Goal: Task Accomplishment & Management: Manage account settings

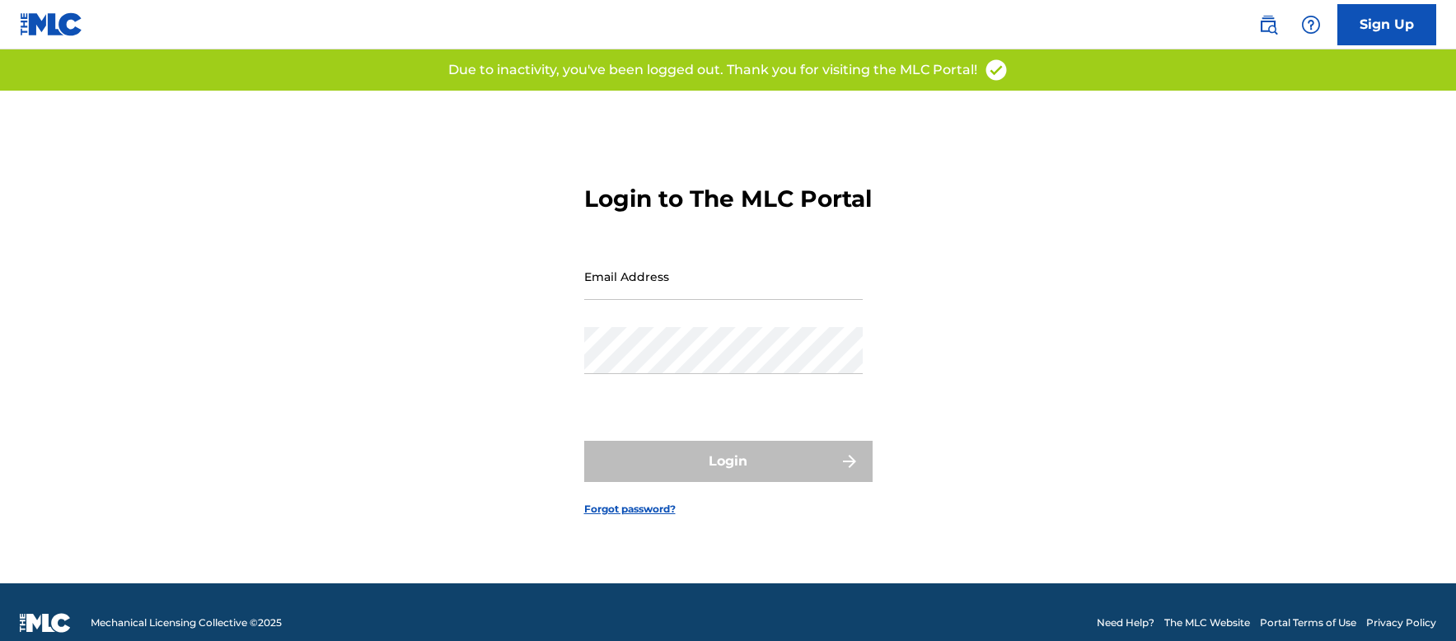
click at [640, 296] on input "Email Address" at bounding box center [723, 276] width 279 height 47
click at [724, 298] on input "Email Address" at bounding box center [723, 276] width 279 height 47
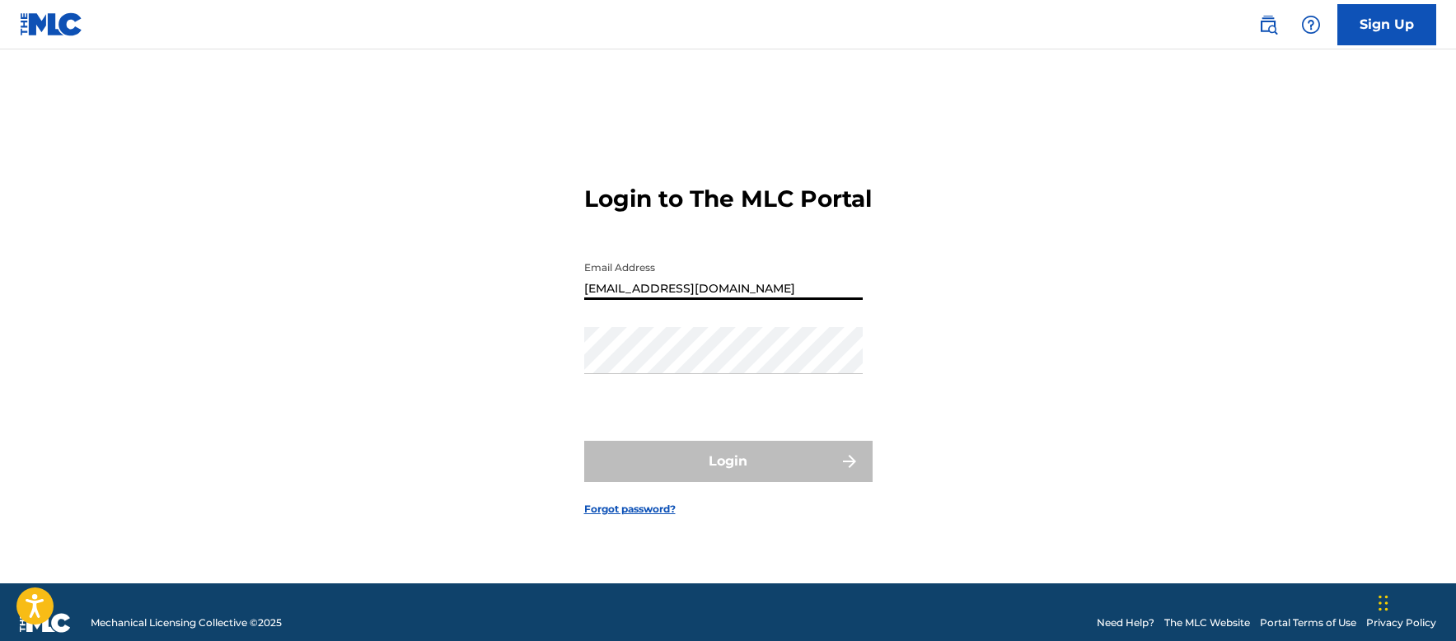
type input "[EMAIL_ADDRESS][DOMAIN_NAME]"
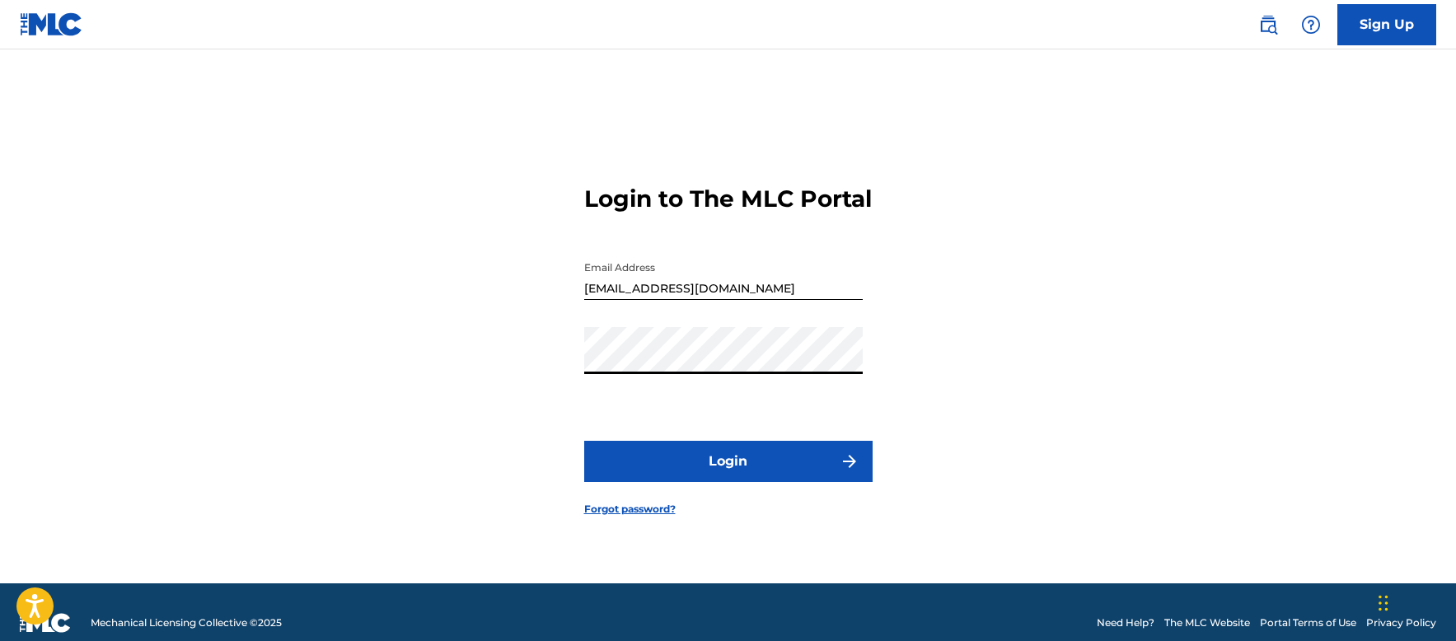
click at [727, 468] on button "Login" at bounding box center [728, 461] width 288 height 41
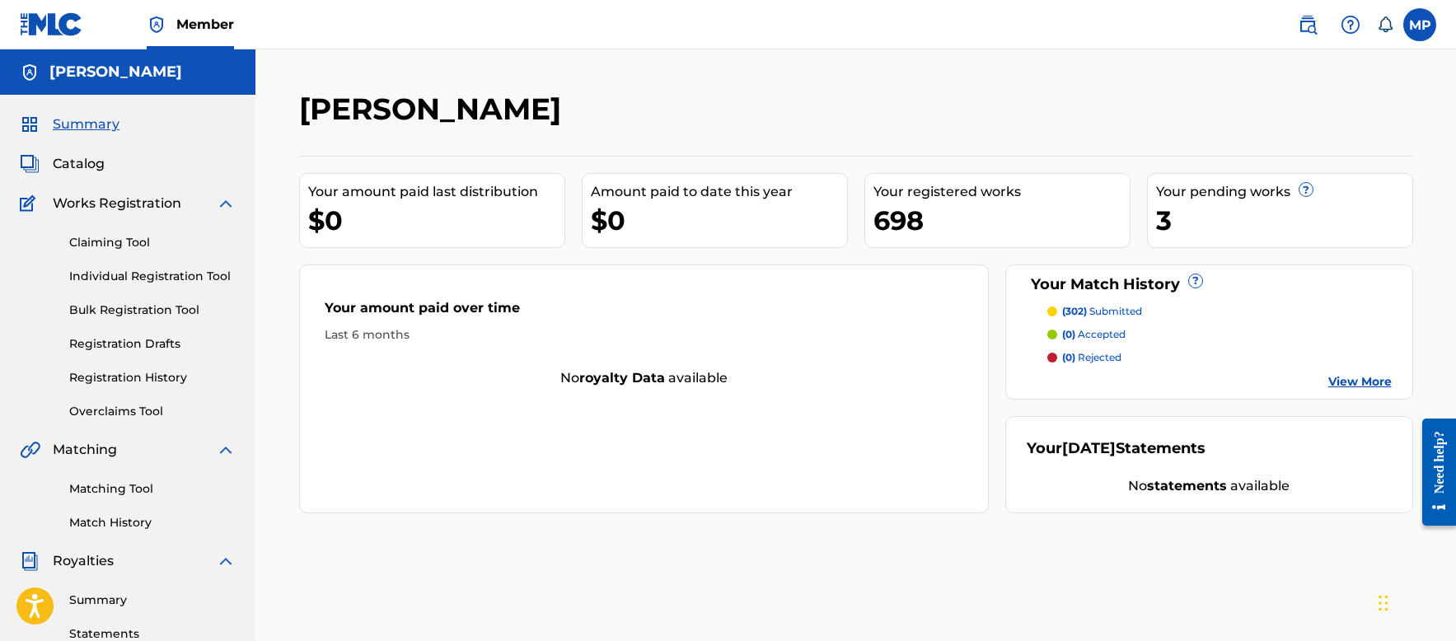
click at [117, 380] on link "Registration History" at bounding box center [152, 377] width 166 height 17
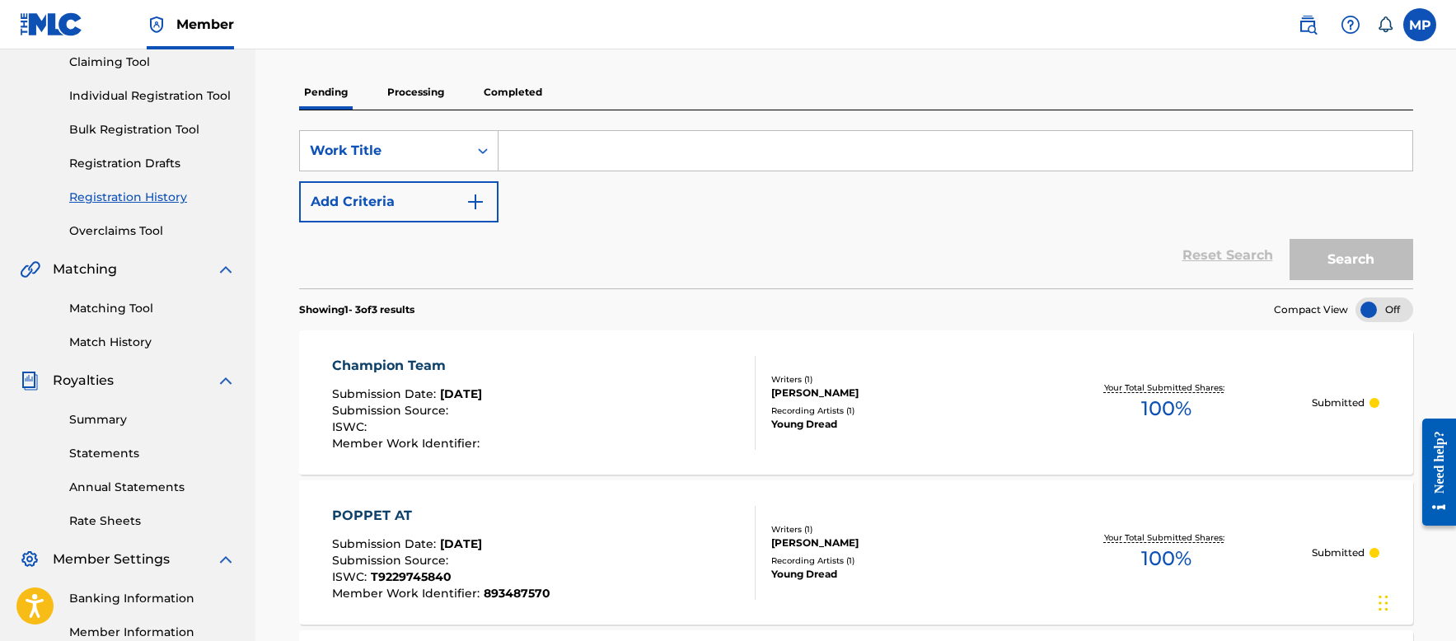
scroll to position [165, 0]
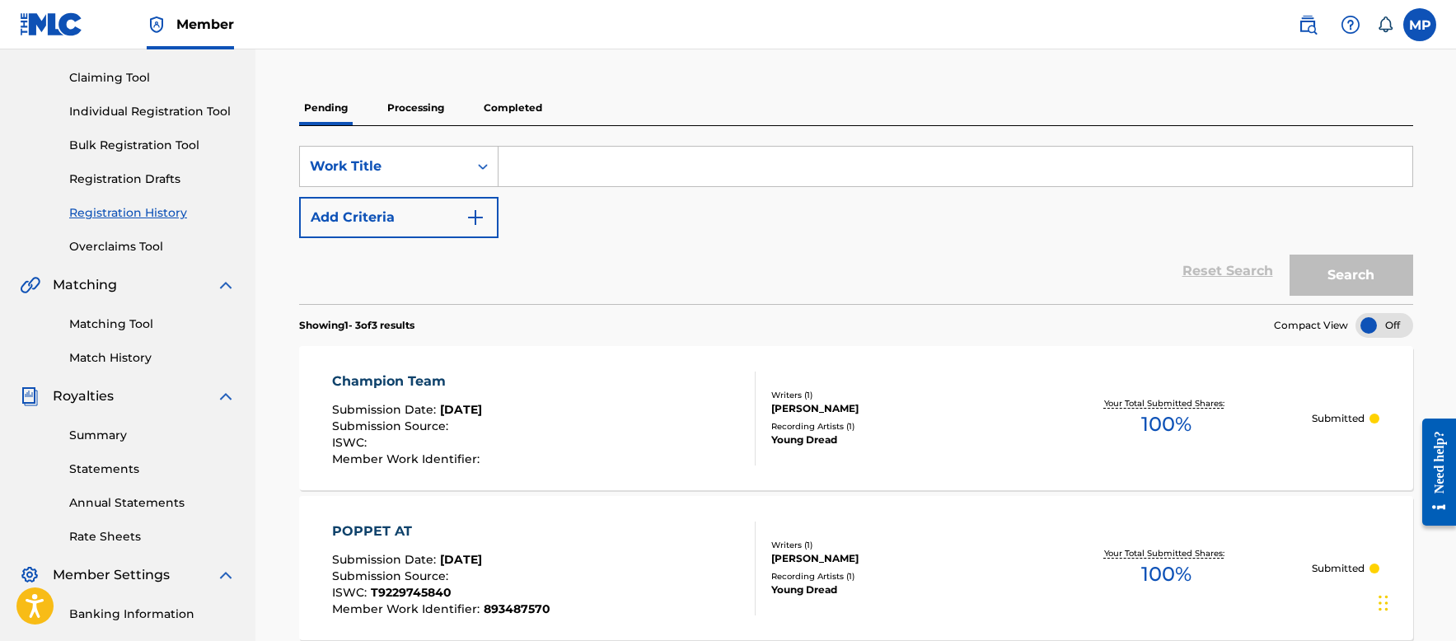
click at [415, 119] on p "Processing" at bounding box center [415, 108] width 67 height 35
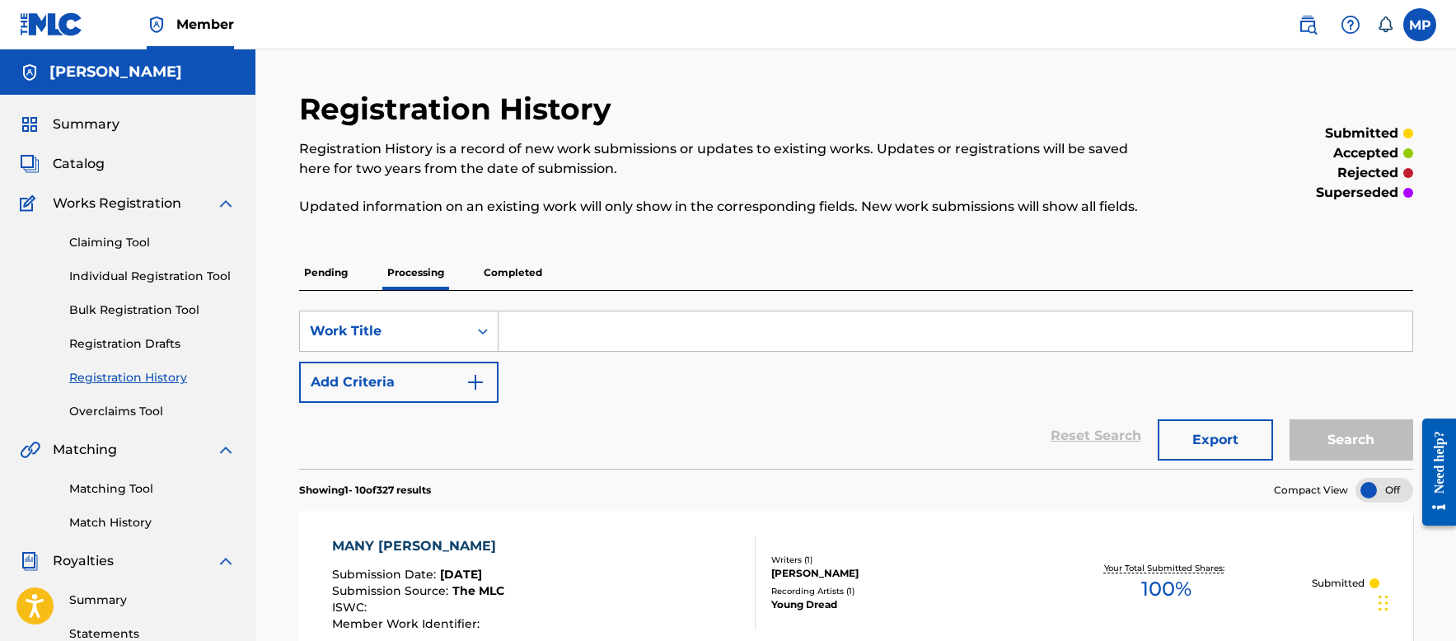
click at [512, 267] on p "Completed" at bounding box center [513, 272] width 68 height 35
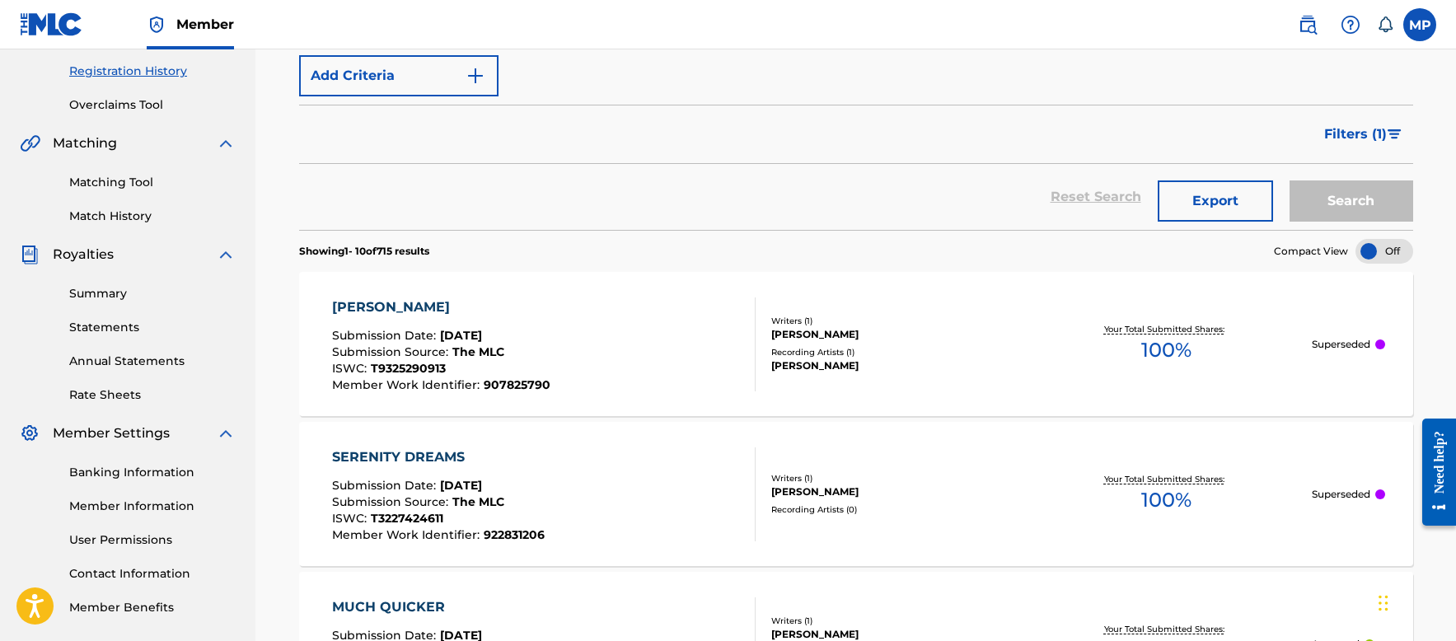
scroll to position [330, 0]
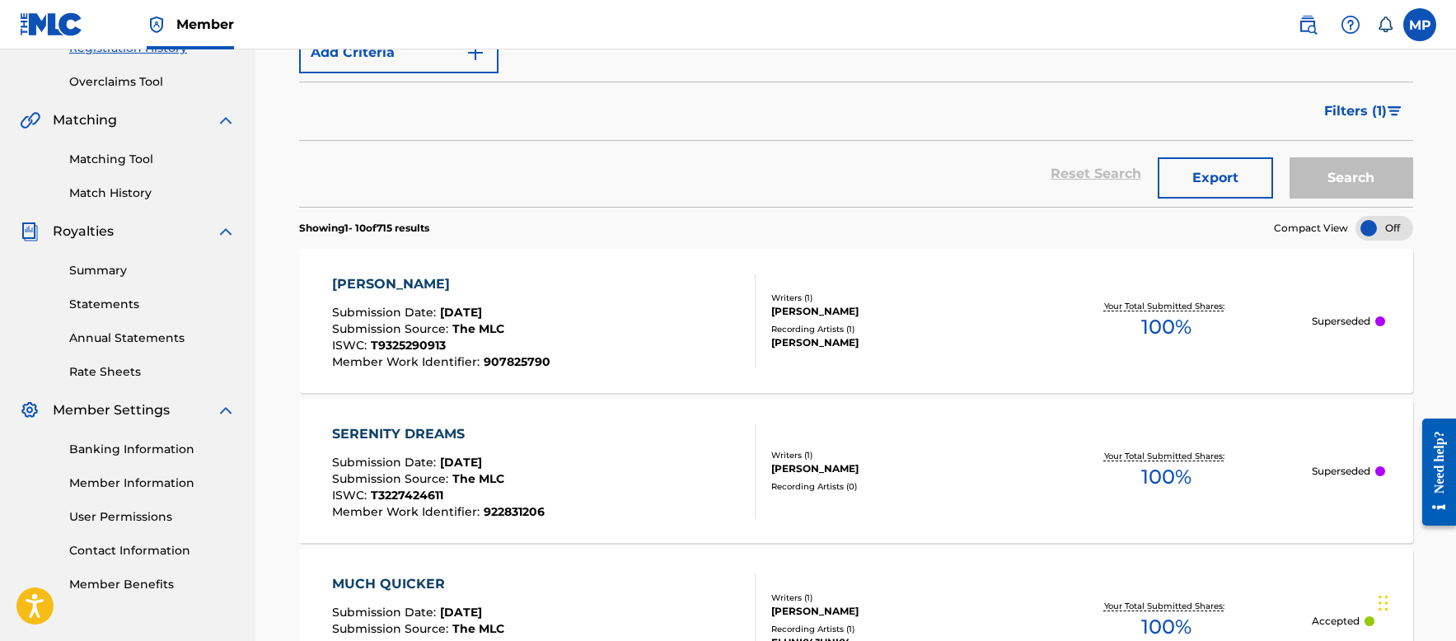
click at [152, 580] on link "Member Benefits" at bounding box center [152, 584] width 166 height 17
click at [147, 550] on link "Contact Information" at bounding box center [152, 550] width 166 height 17
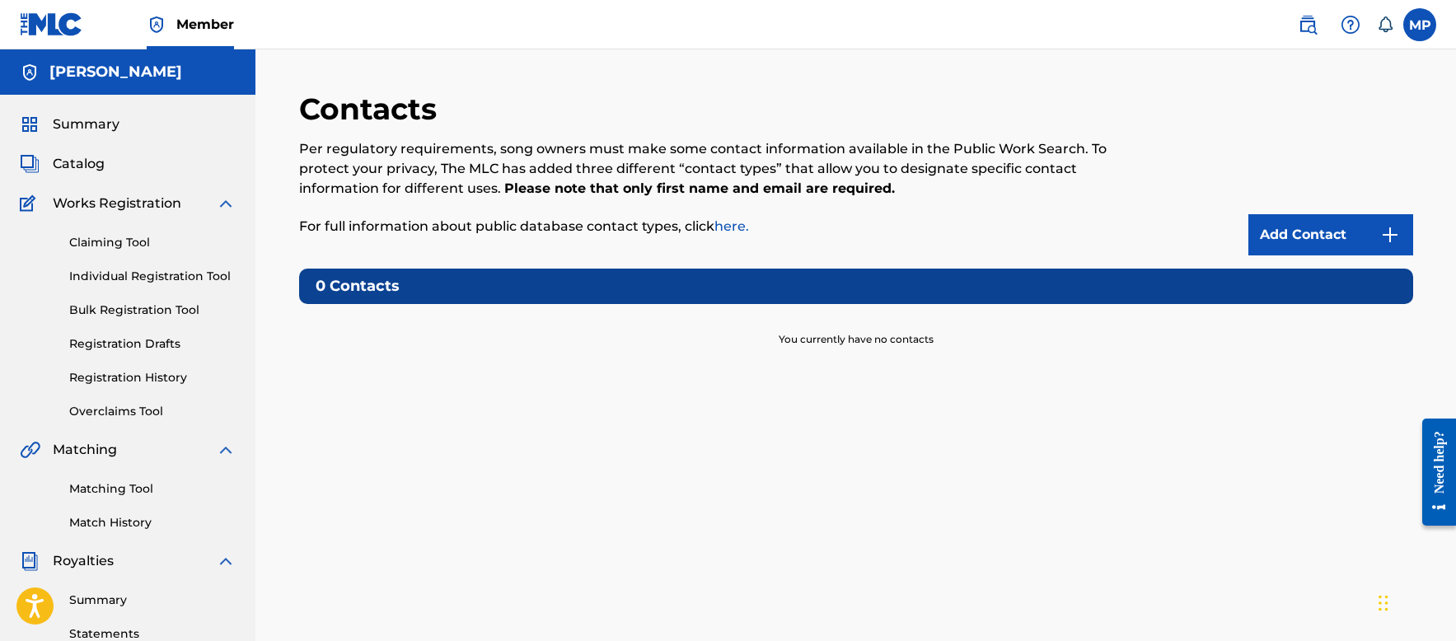
click at [65, 160] on span "Catalog" at bounding box center [79, 164] width 52 height 20
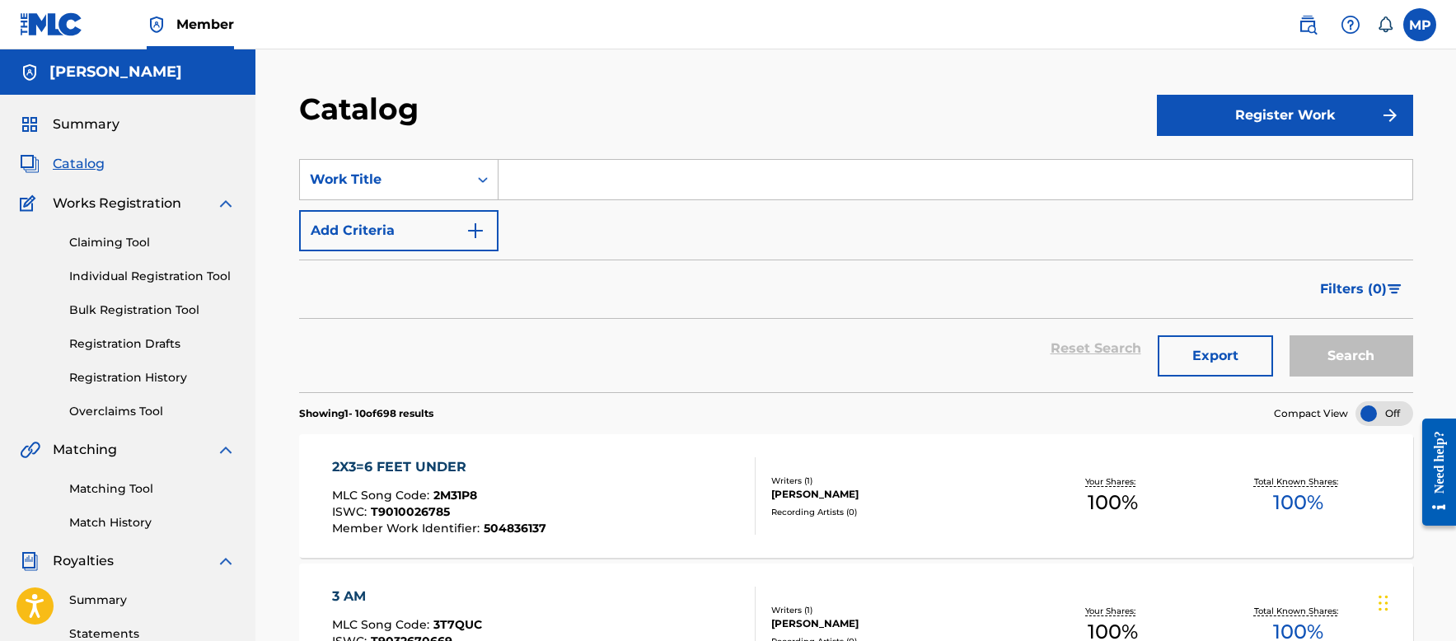
click at [118, 527] on link "Match History" at bounding box center [152, 522] width 166 height 17
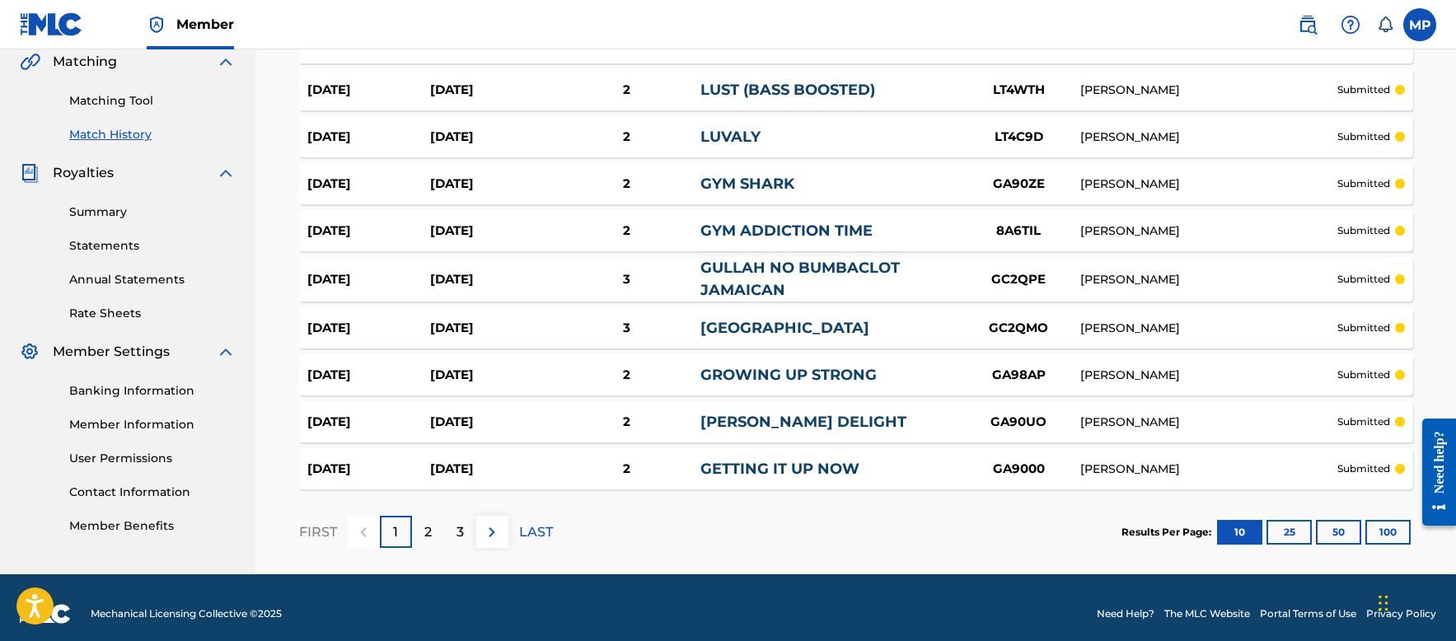
scroll to position [401, 0]
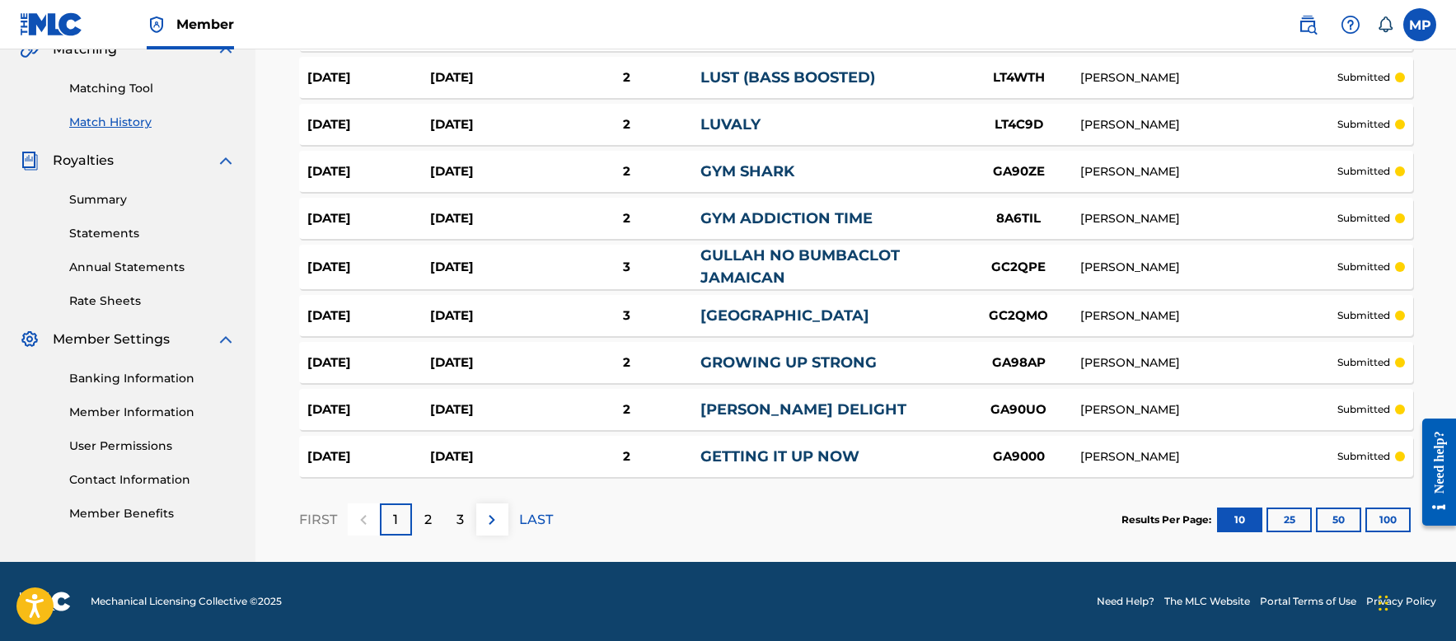
click at [432, 527] on div "2" at bounding box center [428, 520] width 32 height 32
click at [465, 527] on div "3" at bounding box center [460, 520] width 32 height 32
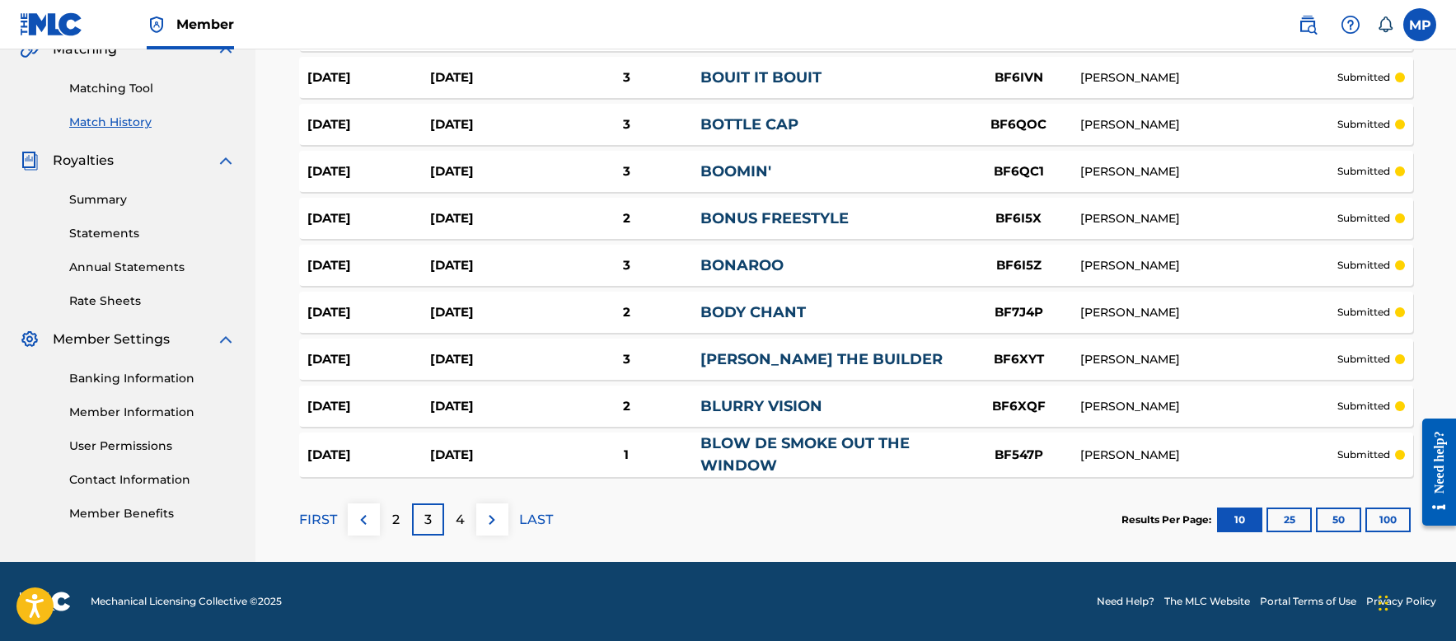
click at [457, 516] on p "4" at bounding box center [460, 520] width 9 height 20
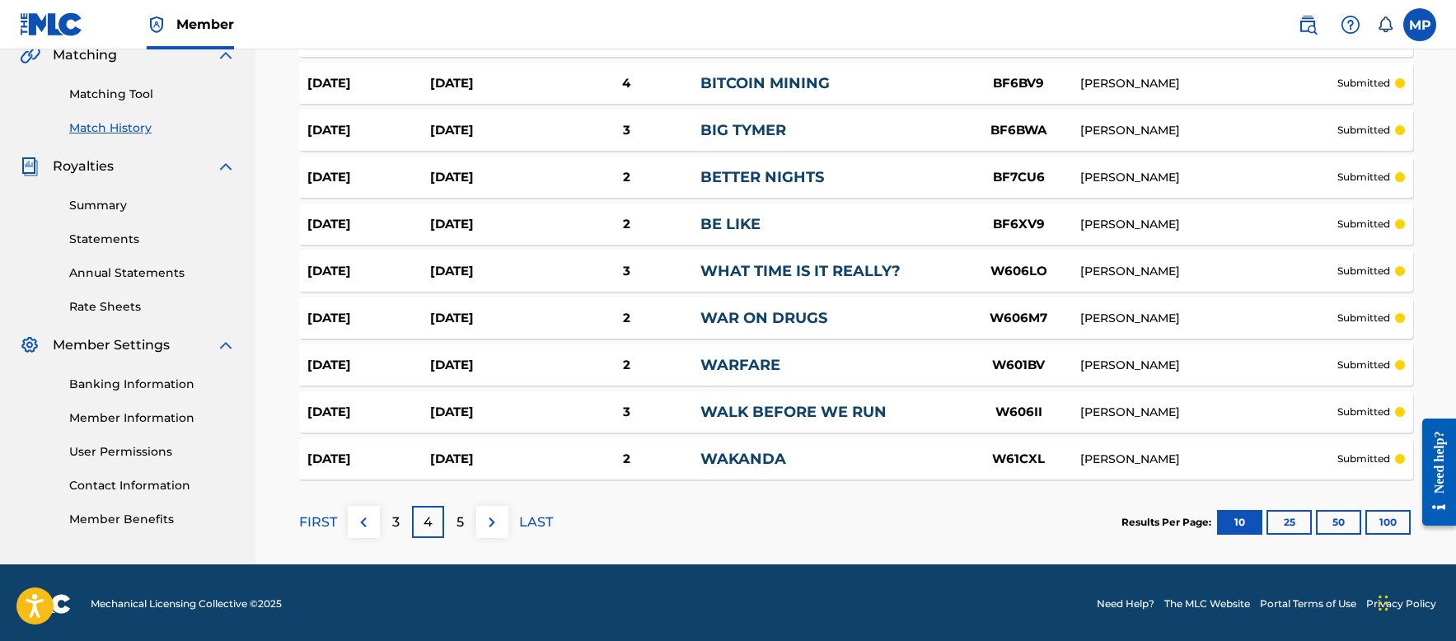
scroll to position [397, 0]
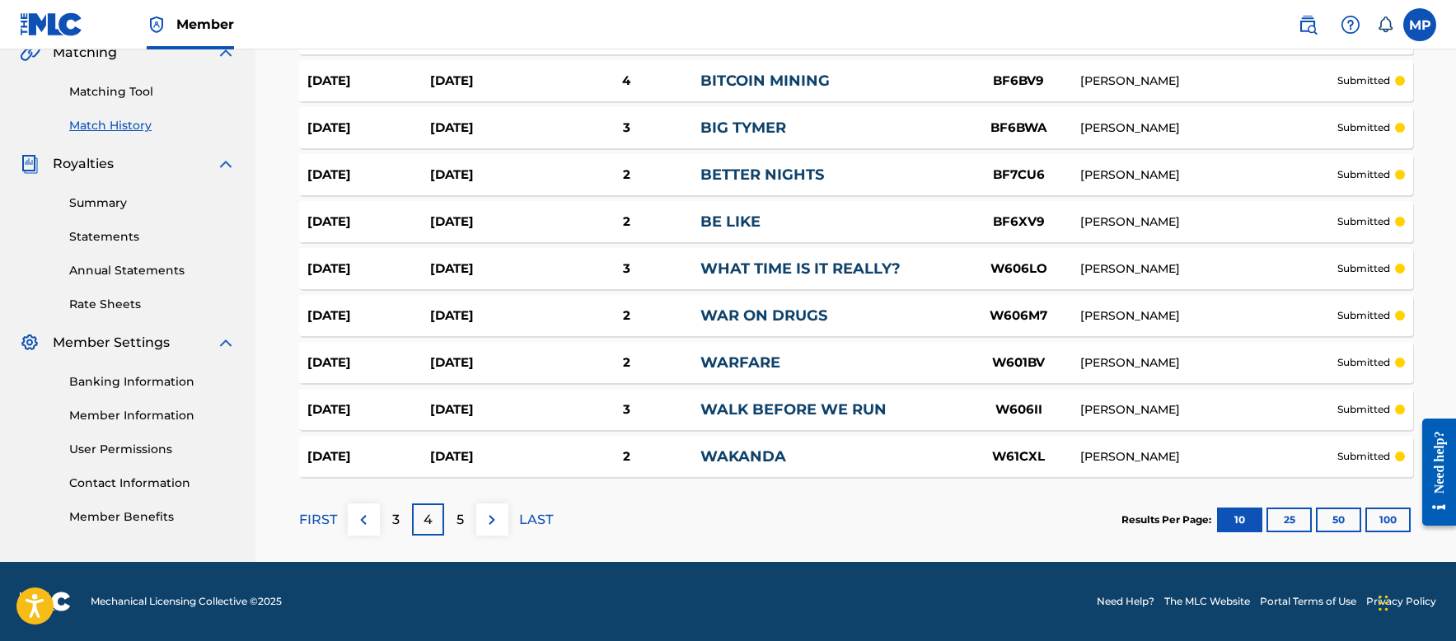
click at [326, 516] on p "FIRST" at bounding box center [318, 520] width 38 height 20
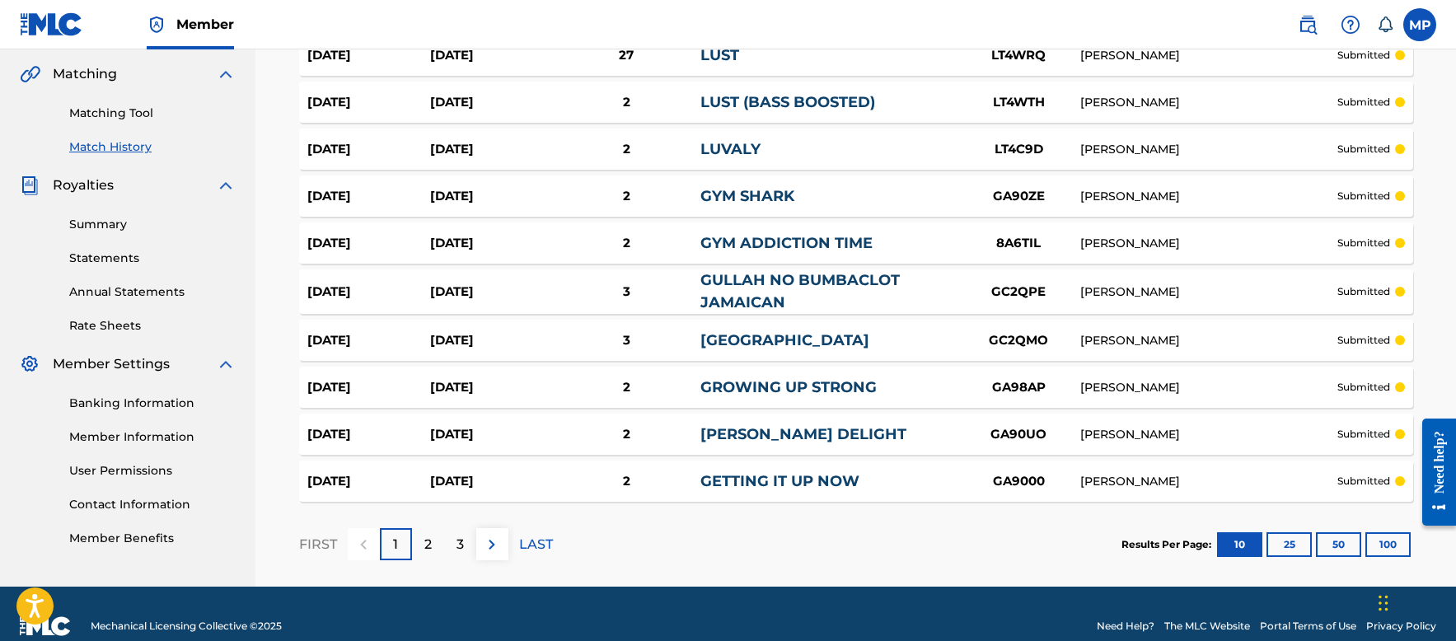
scroll to position [401, 0]
